Goal: Transaction & Acquisition: Complete application form

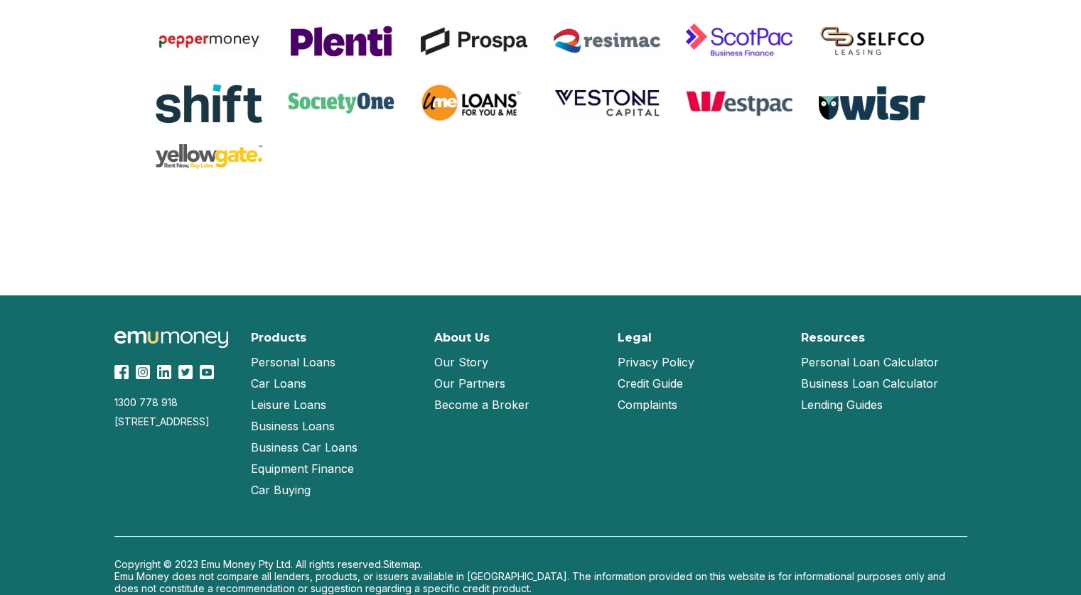
scroll to position [3049, 0]
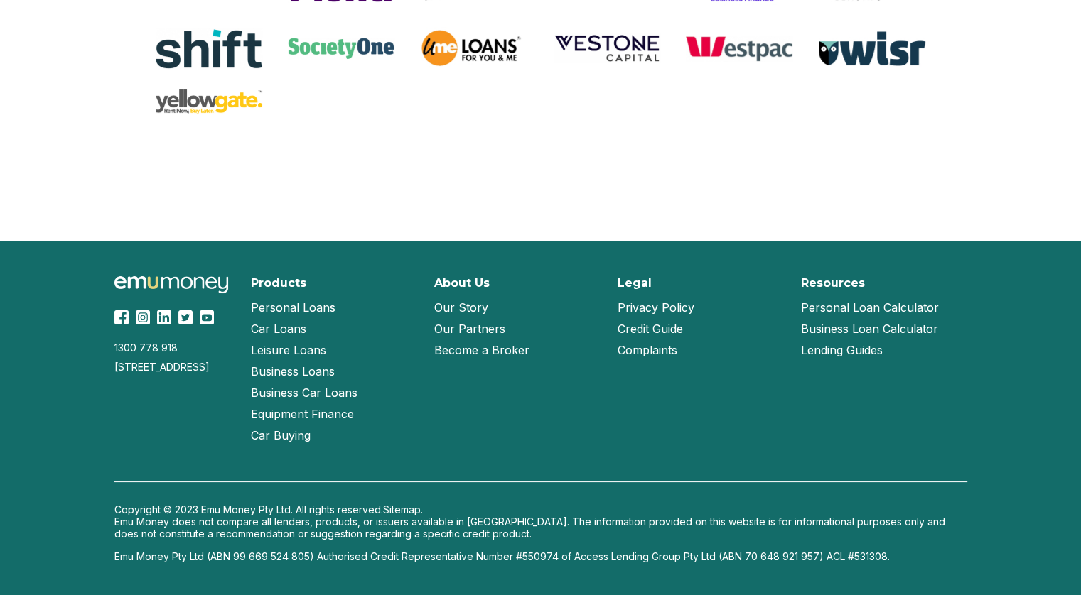
click at [462, 303] on link "Our Story" at bounding box center [461, 307] width 54 height 21
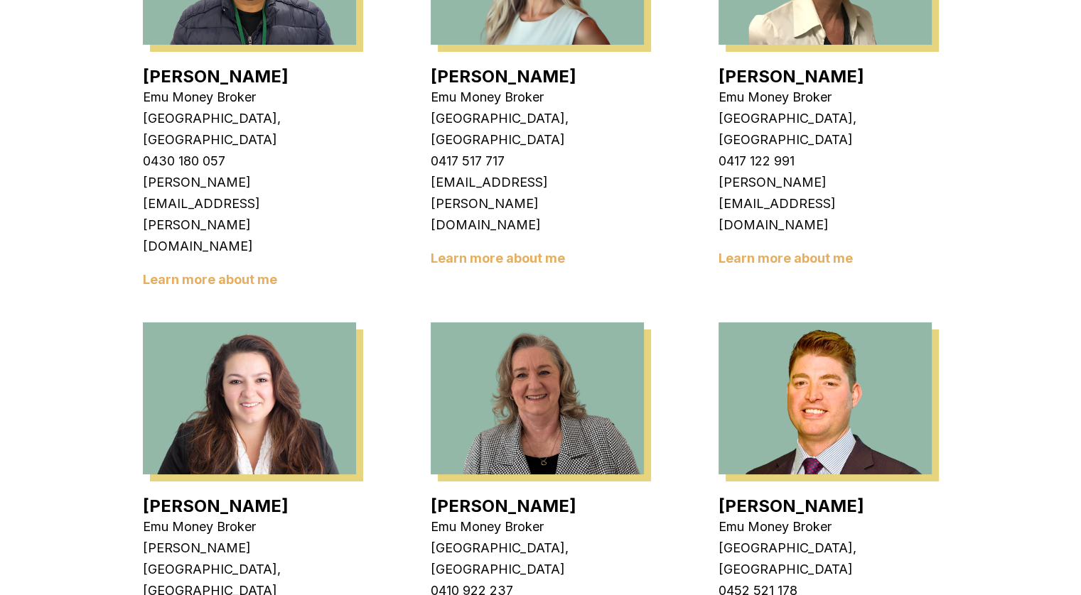
scroll to position [1776, 0]
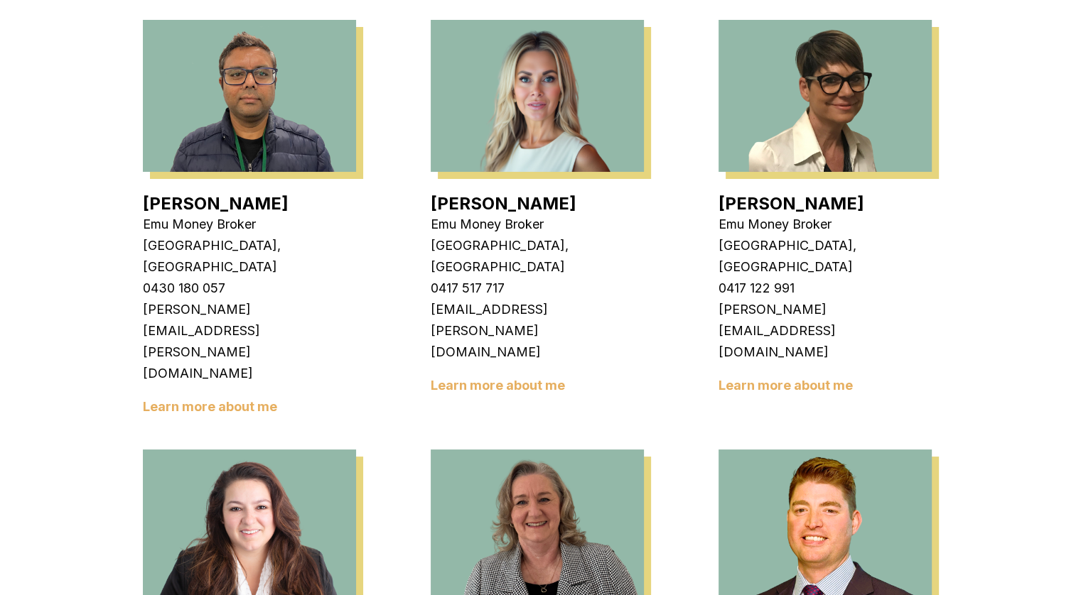
click at [795, 450] on img at bounding box center [824, 526] width 213 height 152
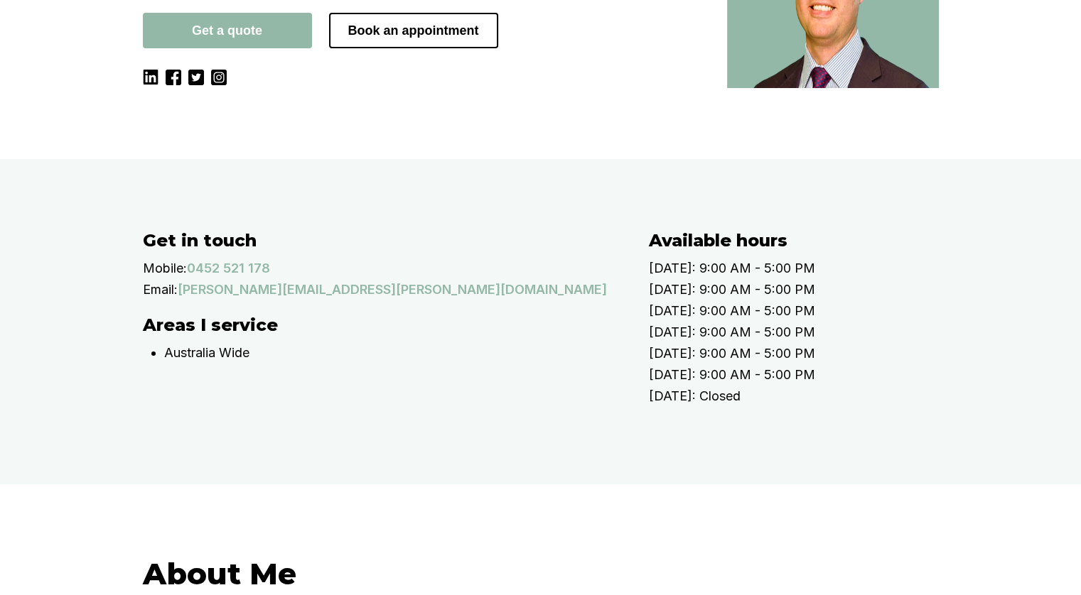
scroll to position [199, 0]
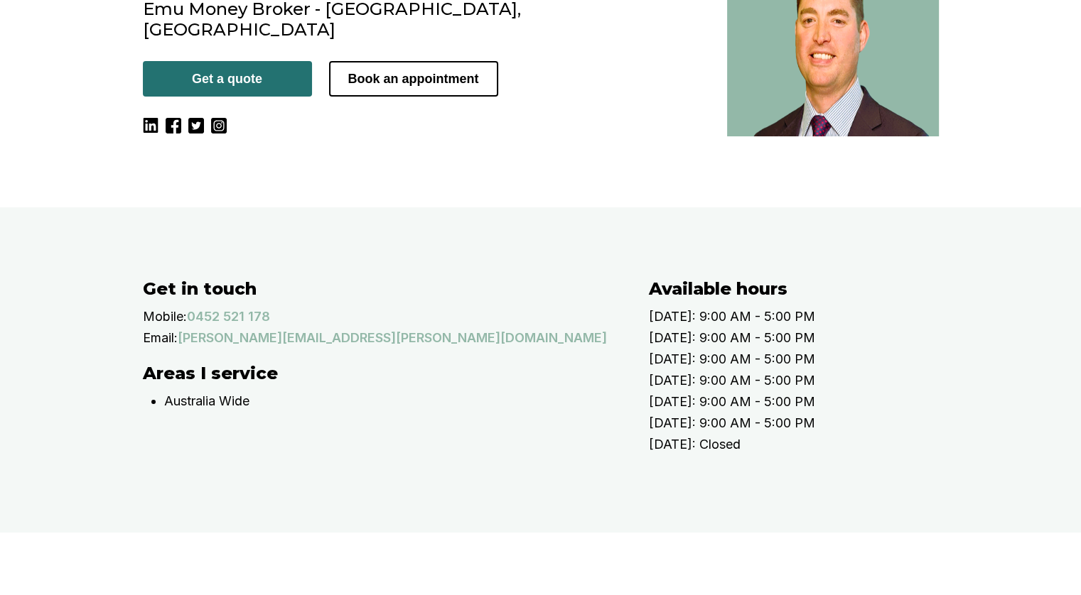
click at [247, 63] on button "Get a quote" at bounding box center [227, 79] width 169 height 36
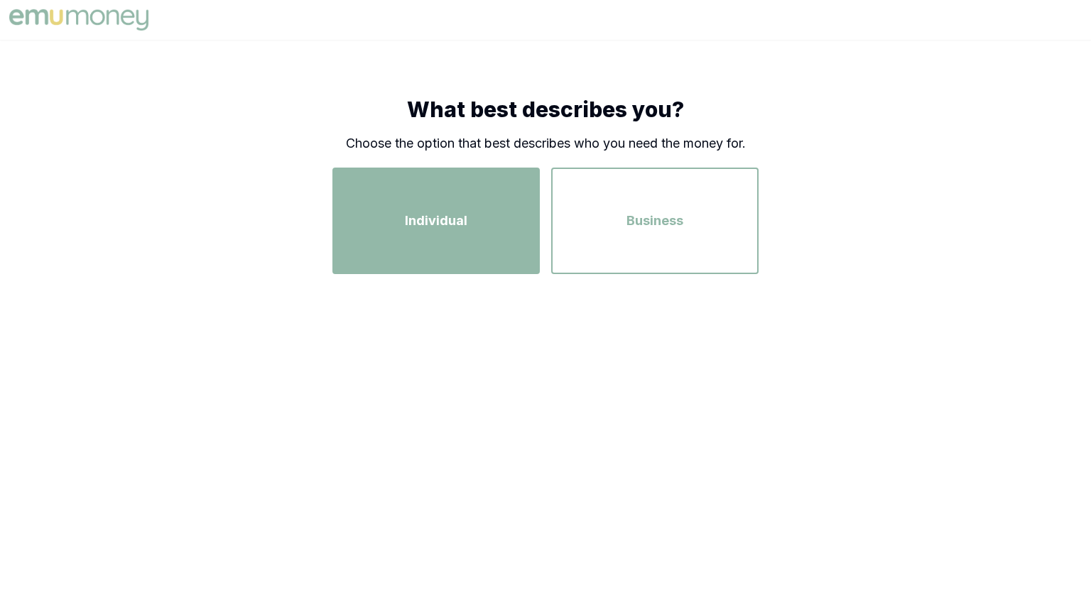
click at [441, 221] on span "Individual" at bounding box center [436, 221] width 63 height 20
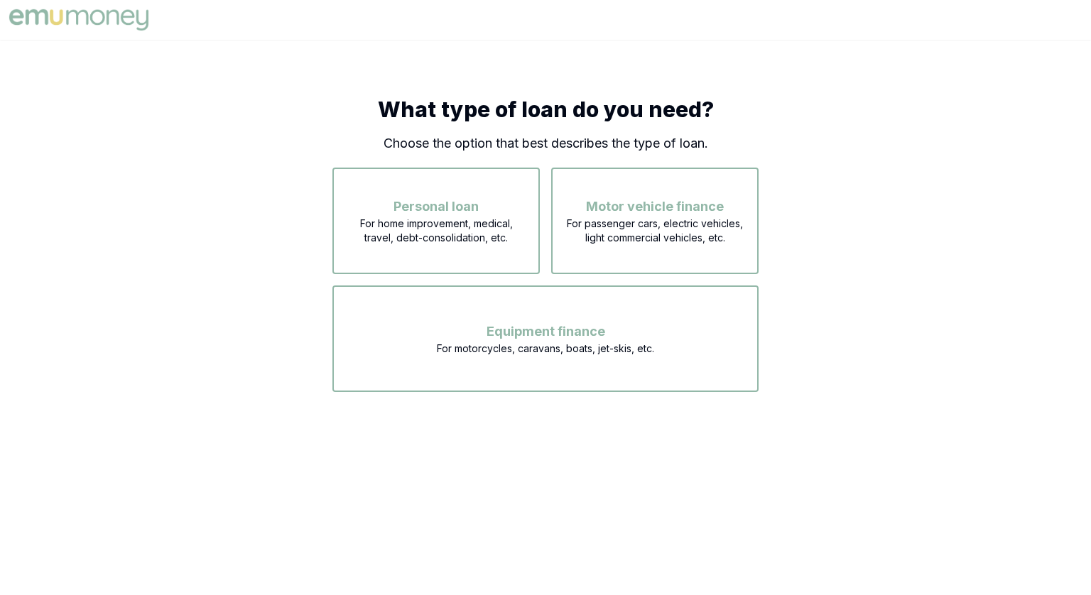
click at [39, 8] on img at bounding box center [79, 20] width 146 height 28
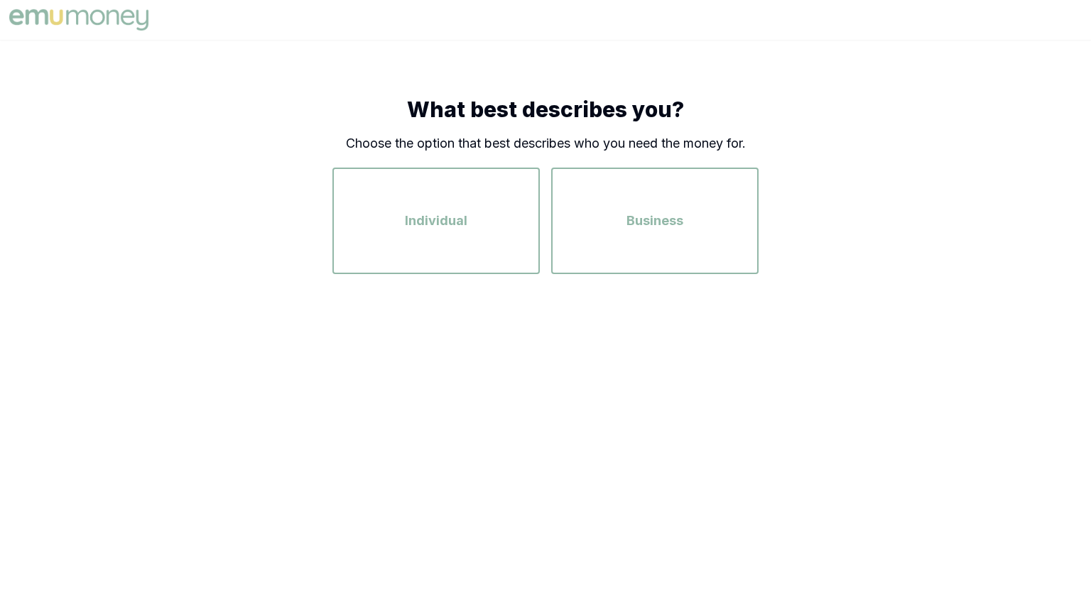
click at [117, 20] on img at bounding box center [79, 20] width 146 height 28
